Goal: Task Accomplishment & Management: Manage account settings

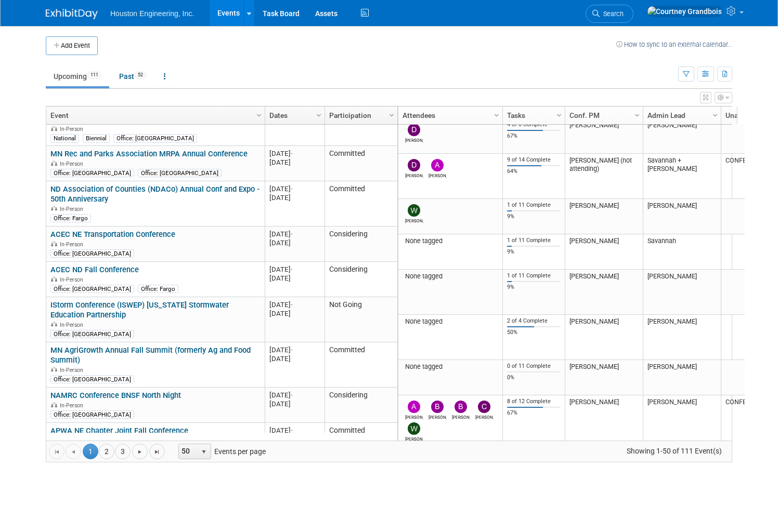
scroll to position [998, 0]
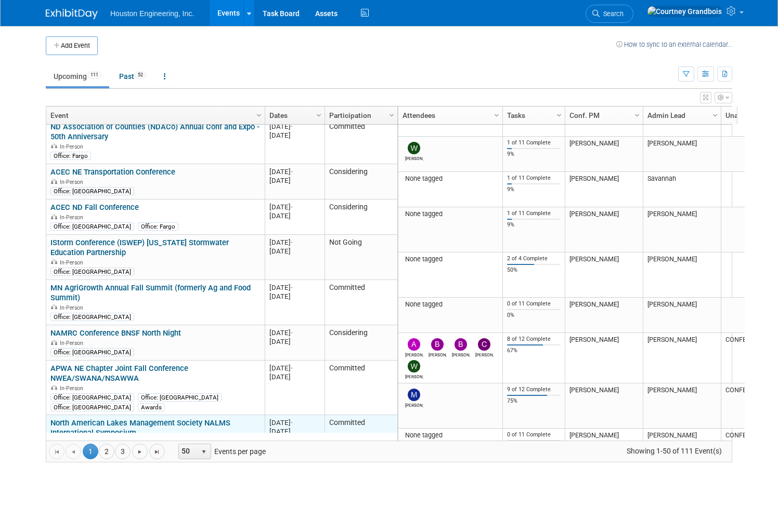
click at [125, 418] on link "North American Lakes Management Society NALMS International Symposium" at bounding box center [140, 427] width 180 height 19
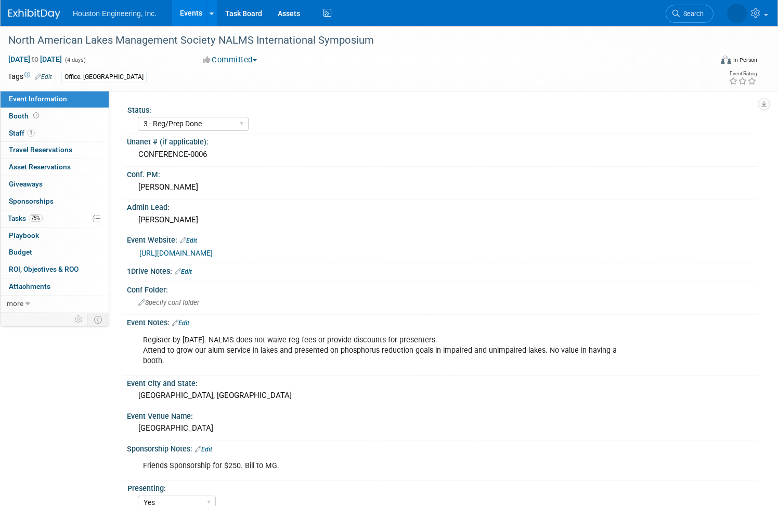
select select "3 - Reg/Prep Done"
select select "Yes"
select select "Environmental"
click at [43, 216] on span "Tasks 75%" at bounding box center [25, 218] width 35 height 8
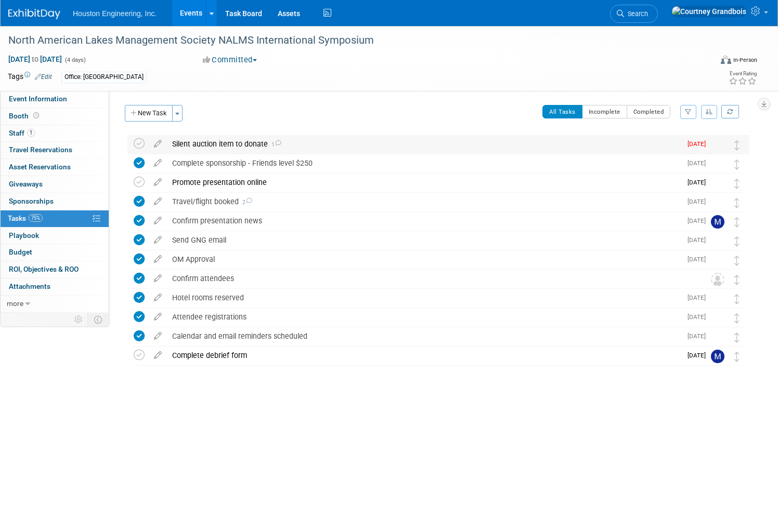
click at [244, 145] on div "Silent auction item to donate 1" at bounding box center [424, 144] width 514 height 18
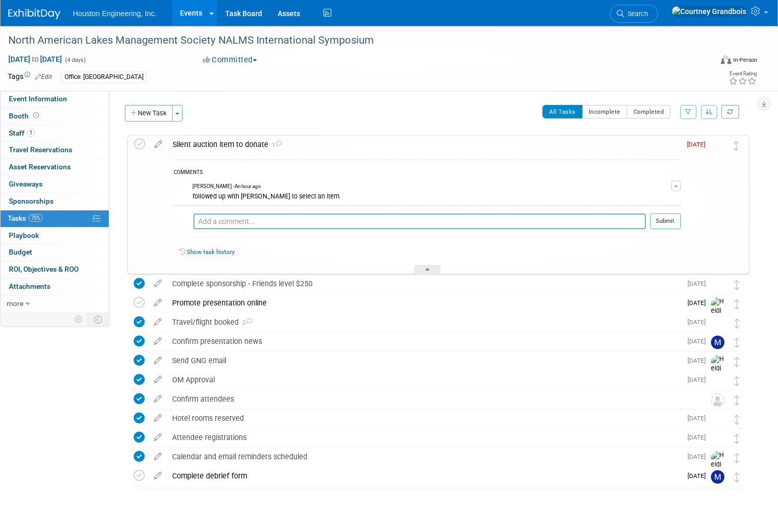
click at [299, 220] on textarea at bounding box center [419, 222] width 452 height 16
type textarea "M"
type textarea "deciding to pass on the silent auction item as Moriya will be flying to this"
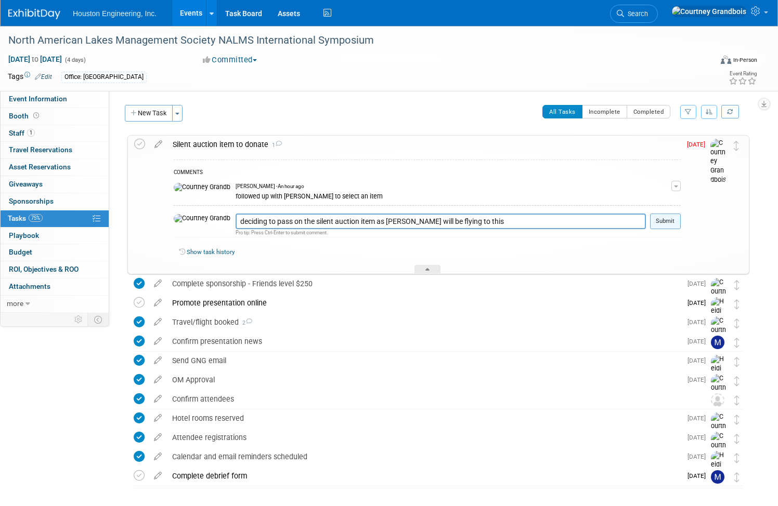
click at [650, 218] on button "Submit" at bounding box center [665, 222] width 31 height 16
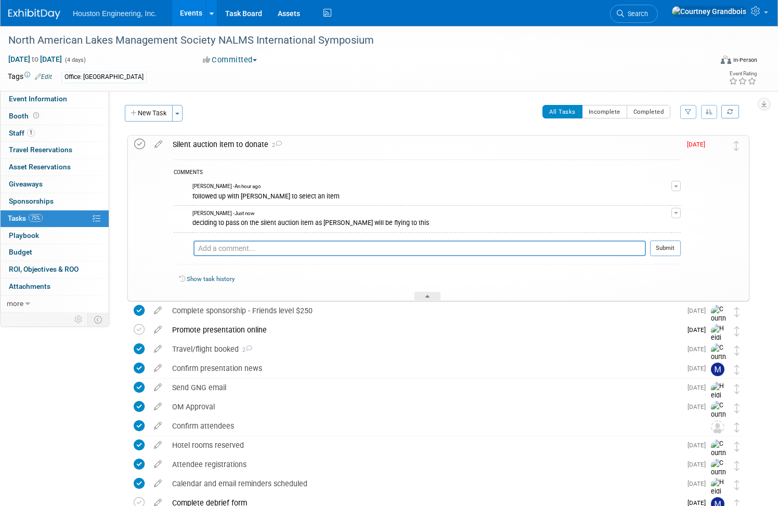
click at [145, 147] on icon at bounding box center [139, 144] width 11 height 11
click at [210, 11] on link "Events" at bounding box center [191, 13] width 38 height 26
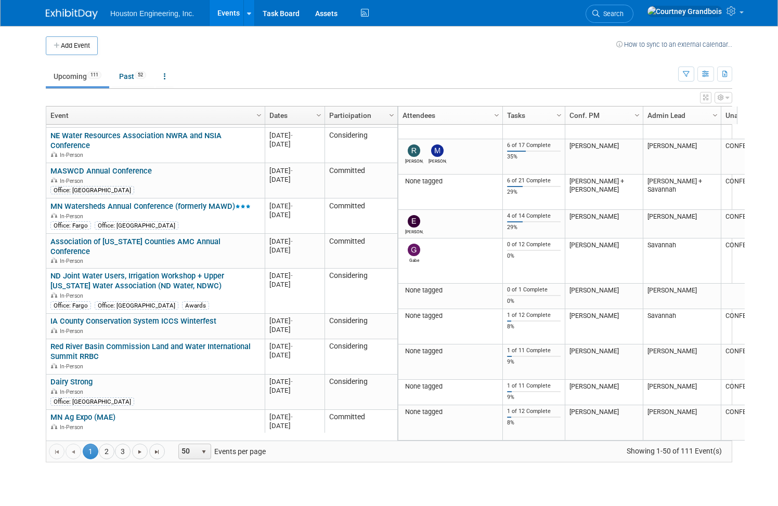
scroll to position [1576, 0]
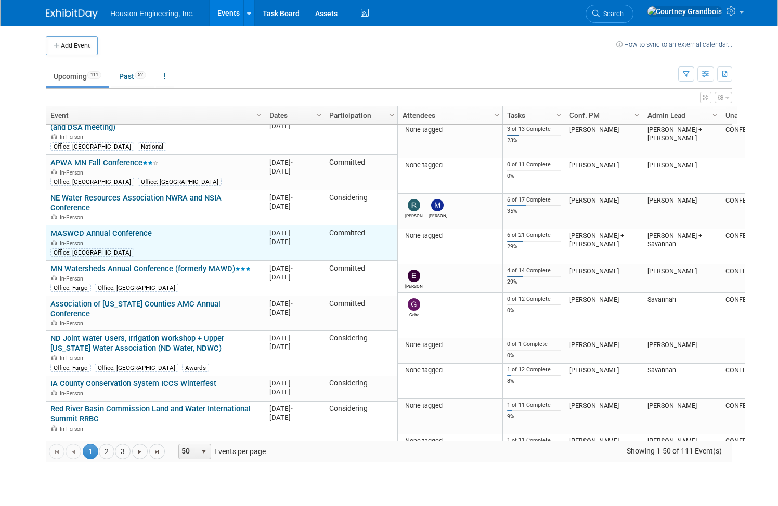
click at [107, 226] on td "MASWCD Annual Conference MASWCD Annual Conference In-Person Office: Maple Grove" at bounding box center [155, 243] width 218 height 35
click at [103, 229] on link "MASWCD Annual Conference" at bounding box center [100, 233] width 101 height 9
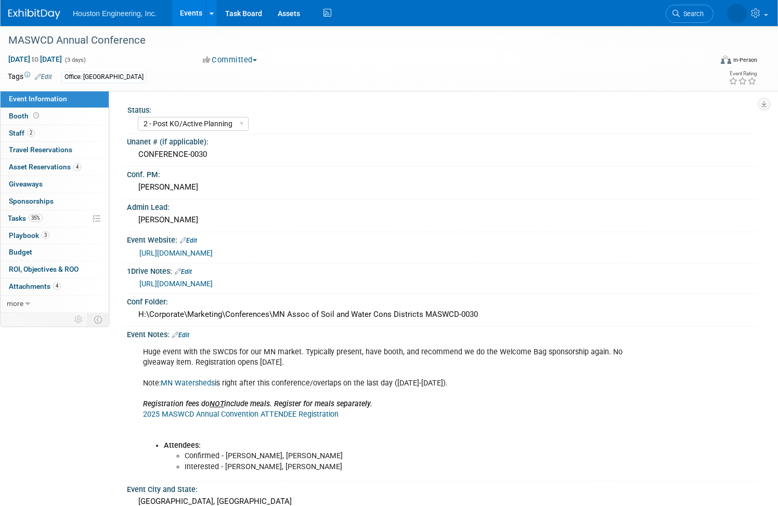
select select "2 - Post KO/Active Planning"
select select "Pending"
select select "Environmental"
click at [88, 216] on link "35% Tasks 35%" at bounding box center [55, 219] width 108 height 17
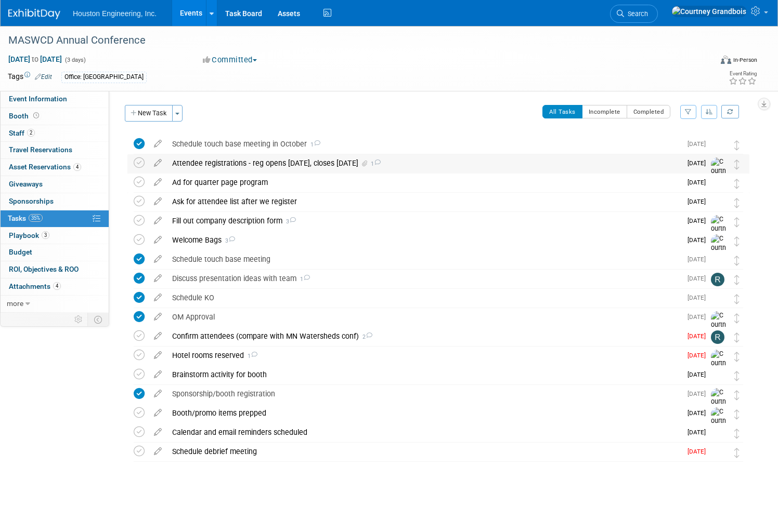
click at [449, 167] on div "Attendee registrations - reg opens Sept 8, closes Nov 7 1" at bounding box center [424, 163] width 514 height 18
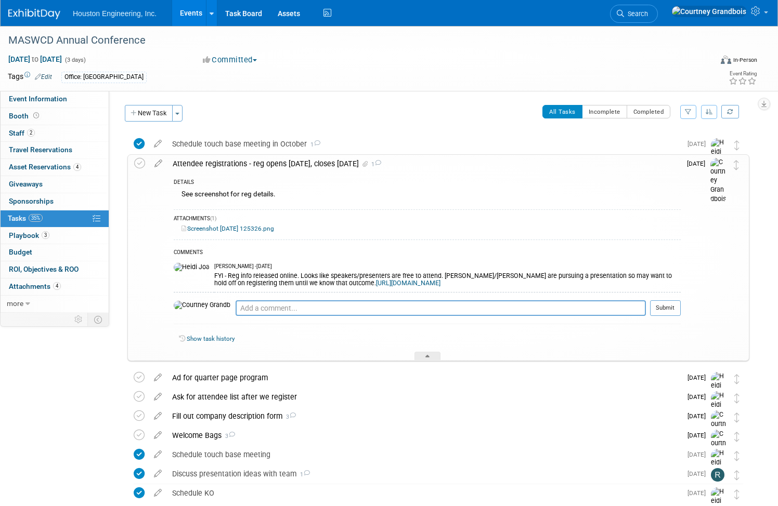
click at [449, 167] on div "Attendee registrations - reg opens Sept 8, closes Nov 7 1" at bounding box center [423, 164] width 513 height 18
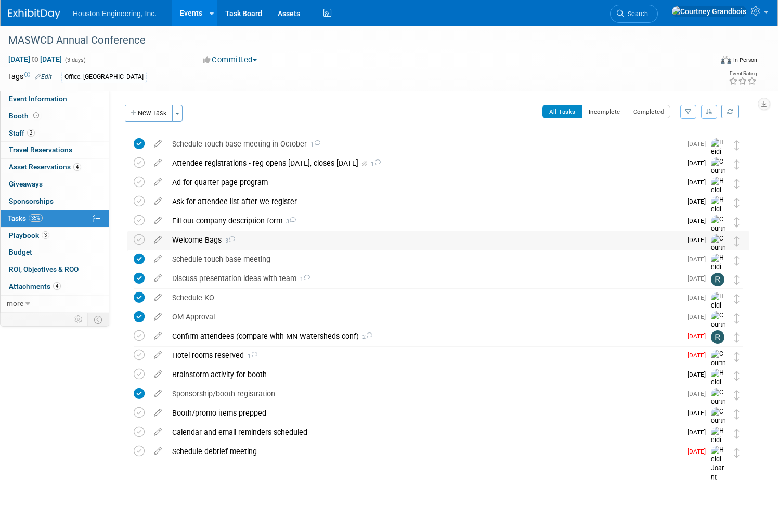
click at [388, 242] on div "Welcome Bags 3" at bounding box center [424, 240] width 514 height 18
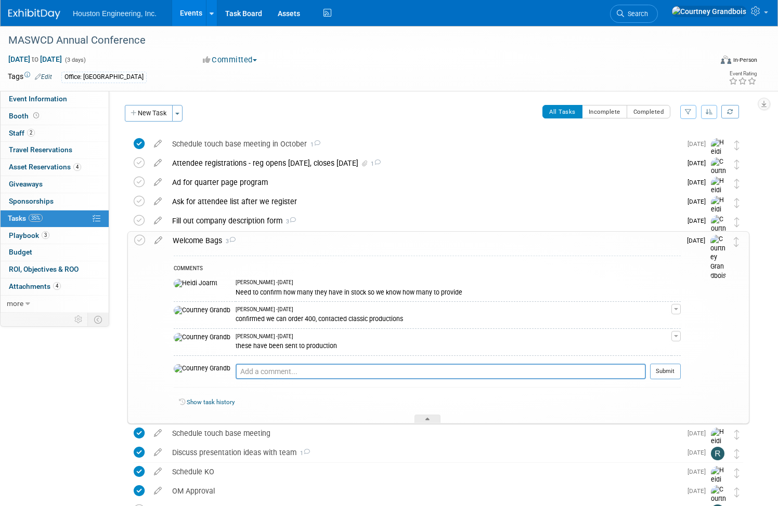
click at [388, 242] on div "Welcome Bags 3" at bounding box center [423, 241] width 513 height 18
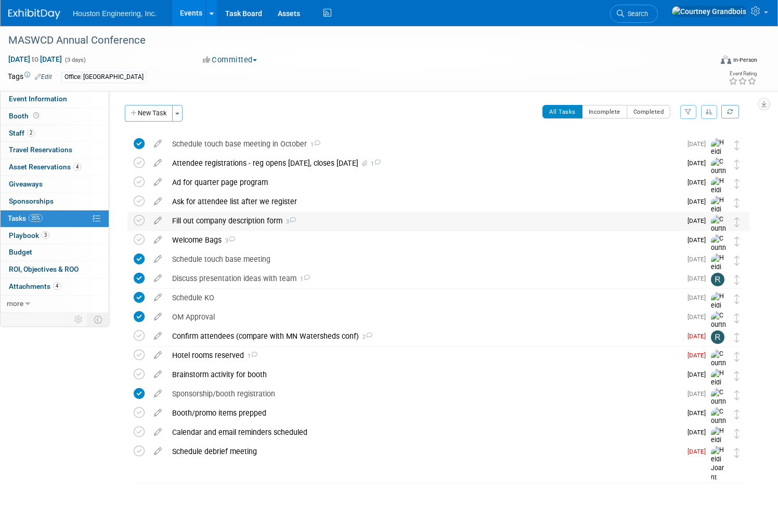
click at [396, 221] on div "Fill out company description form 3" at bounding box center [424, 221] width 514 height 18
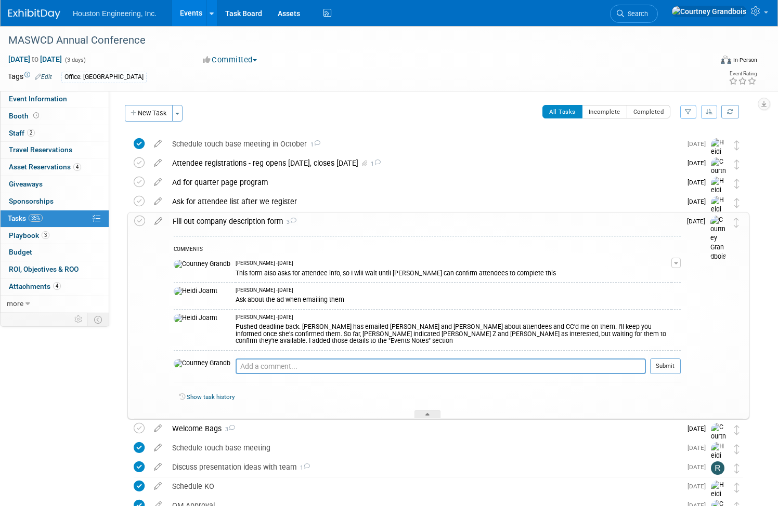
click at [396, 221] on div "Fill out company description form 3" at bounding box center [423, 222] width 513 height 18
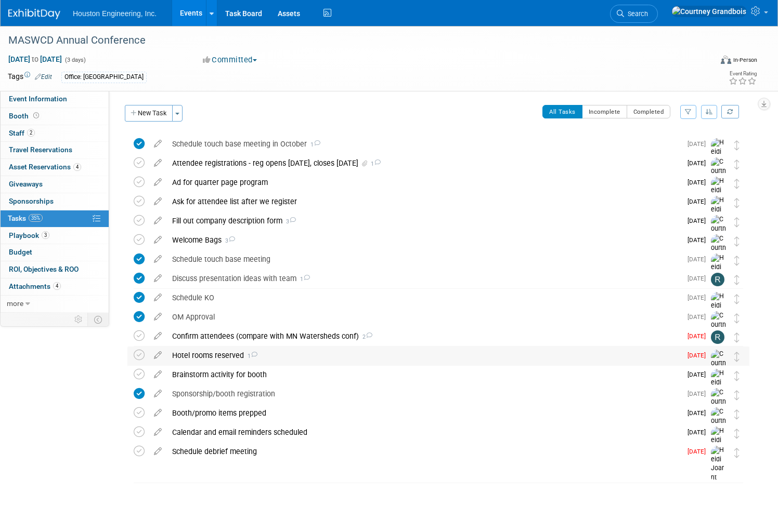
click at [317, 352] on div "Hotel rooms reserved 1" at bounding box center [424, 356] width 514 height 18
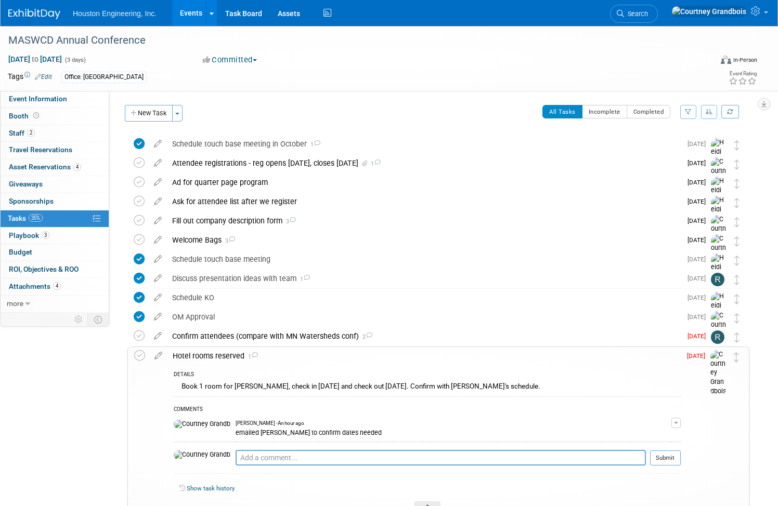
click at [317, 352] on div "Hotel rooms reserved 1" at bounding box center [423, 356] width 513 height 18
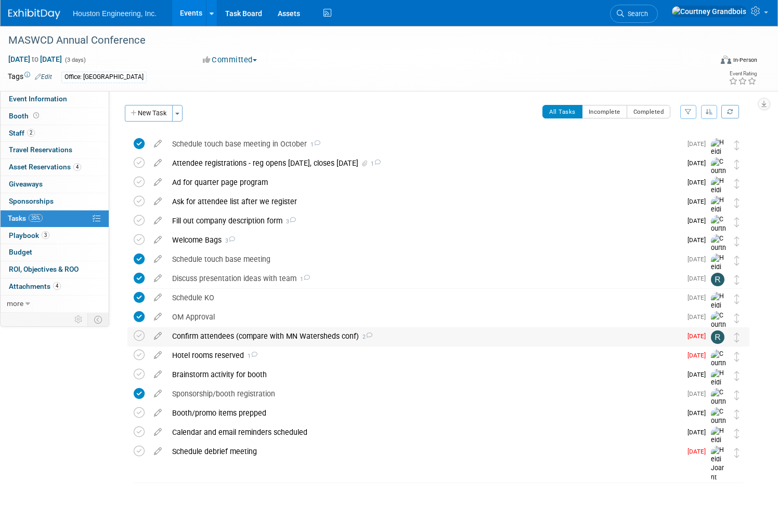
click at [319, 341] on div "Confirm attendees (compare with MN Watersheds conf) 2" at bounding box center [424, 336] width 514 height 18
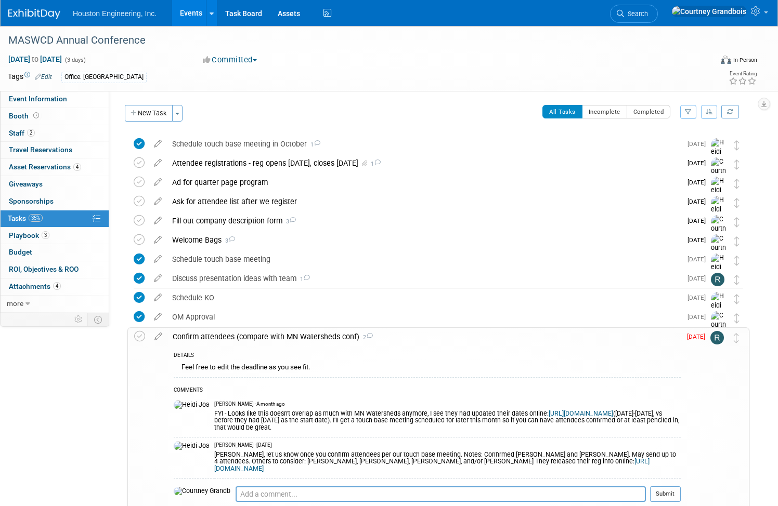
click at [319, 341] on div "Confirm attendees (compare with MN Watersheds conf) 2" at bounding box center [423, 337] width 513 height 18
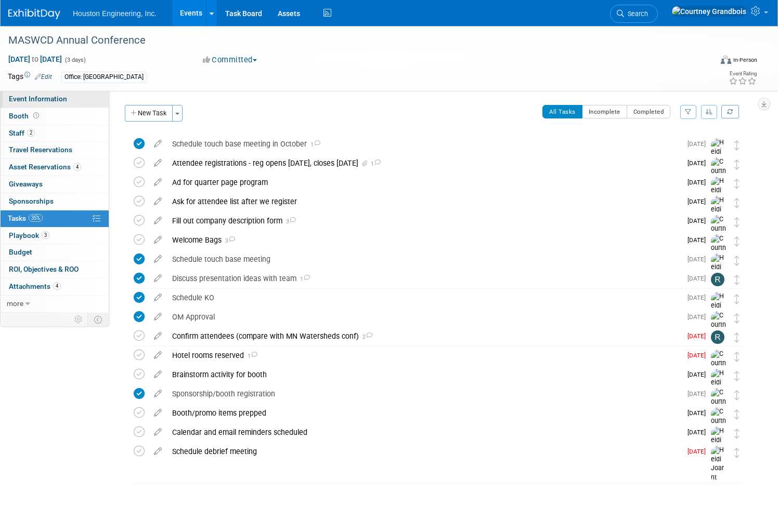
click at [67, 98] on span "Event Information" at bounding box center [38, 99] width 58 height 8
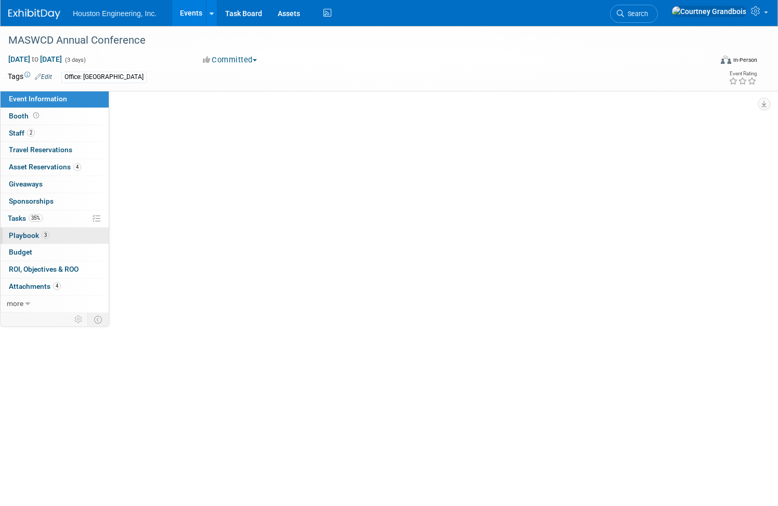
select select "2 - Post KO/Active Planning"
select select "Pending"
select select "Environmental"
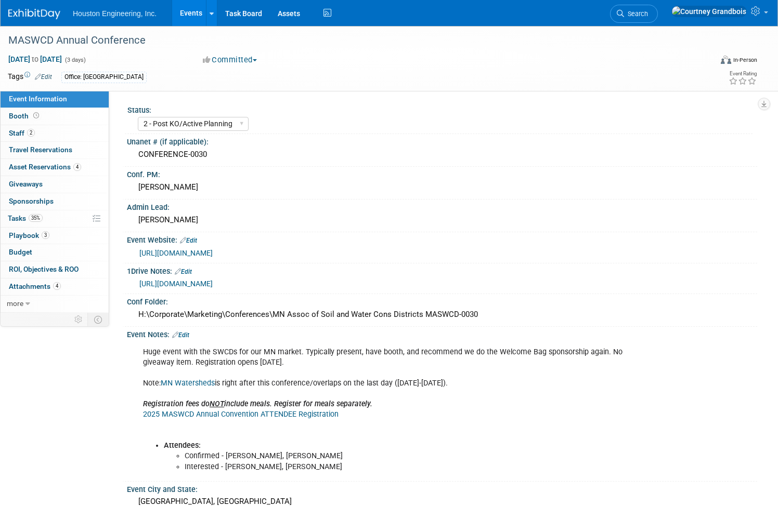
click at [213, 252] on link "[URL][DOMAIN_NAME]" at bounding box center [175, 253] width 73 height 8
click at [66, 213] on link "35% Tasks 35%" at bounding box center [55, 219] width 108 height 17
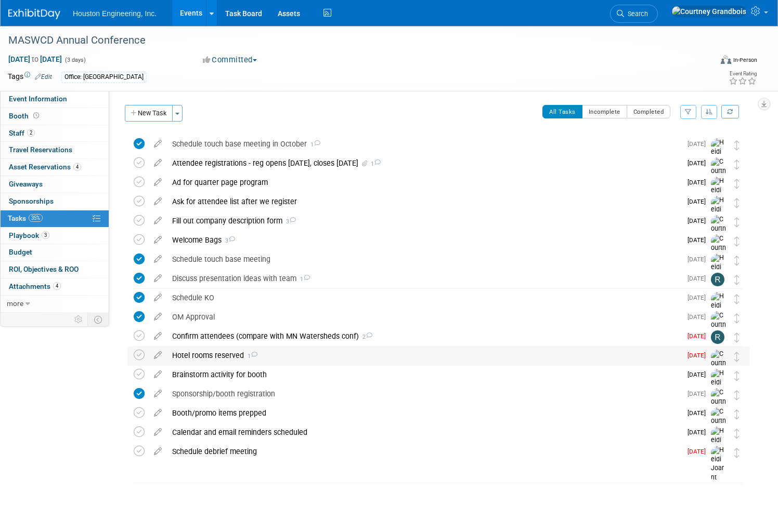
click at [214, 351] on div "Hotel rooms reserved 1" at bounding box center [424, 356] width 514 height 18
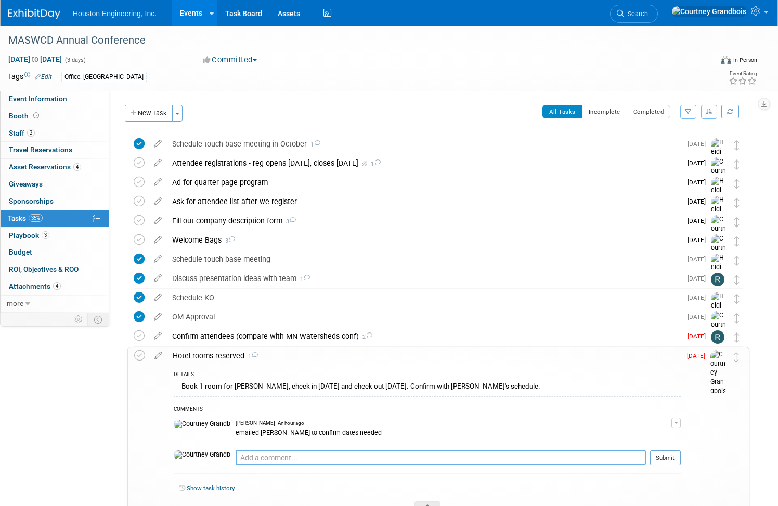
click at [299, 458] on textarea at bounding box center [440, 458] width 410 height 16
type textarea "Check in Dec 1 and out Dec 3"
click at [650, 458] on button "Submit" at bounding box center [665, 459] width 31 height 16
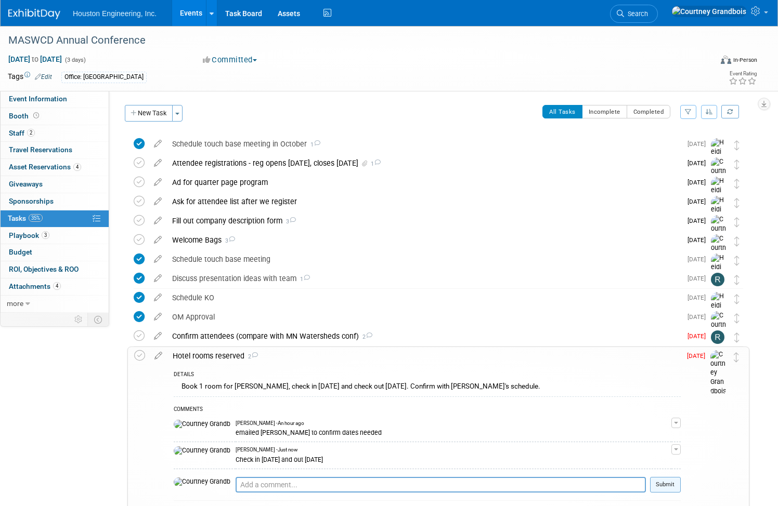
click at [650, 479] on button "Submit" at bounding box center [665, 485] width 31 height 16
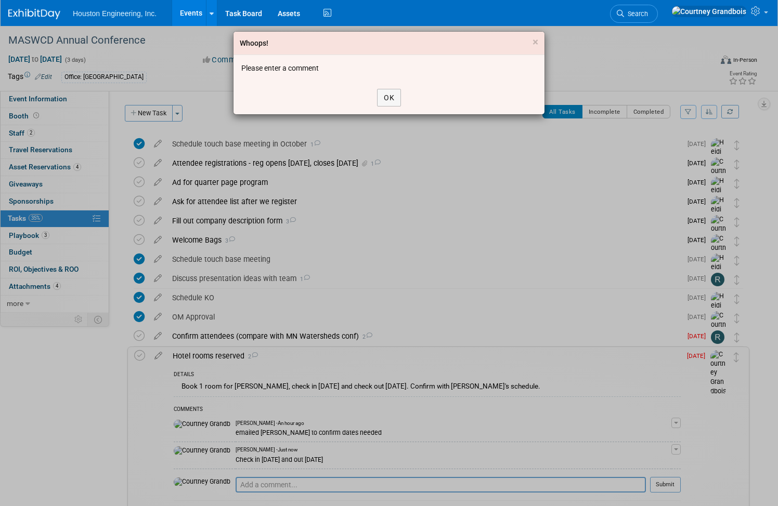
click at [409, 97] on div "OK" at bounding box center [388, 97] width 311 height 33
click at [416, 97] on div "OK" at bounding box center [388, 97] width 311 height 33
click at [398, 94] on button "OK" at bounding box center [389, 98] width 24 height 18
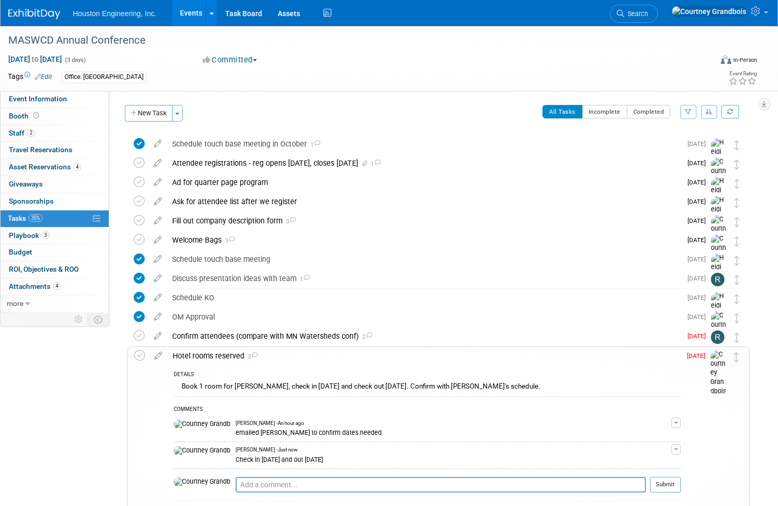
click at [149, 361] on td at bounding box center [141, 442] width 15 height 190
click at [145, 360] on icon at bounding box center [139, 355] width 11 height 11
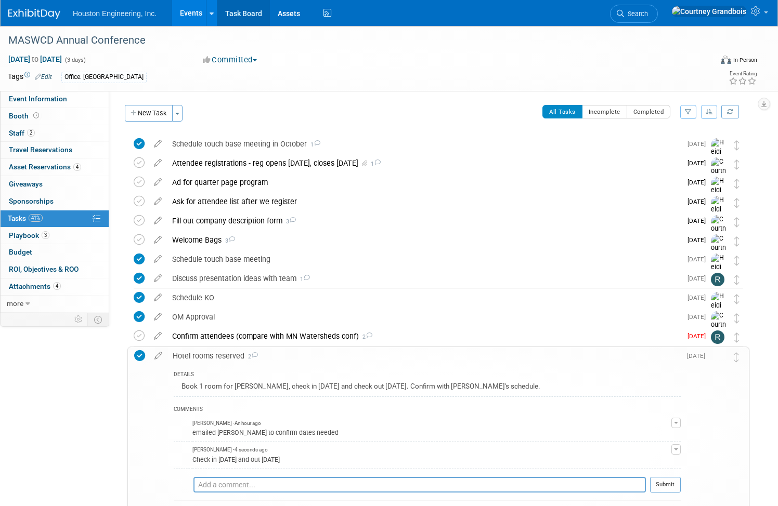
click at [270, 17] on link "Task Board" at bounding box center [243, 13] width 53 height 26
